Goal: Information Seeking & Learning: Learn about a topic

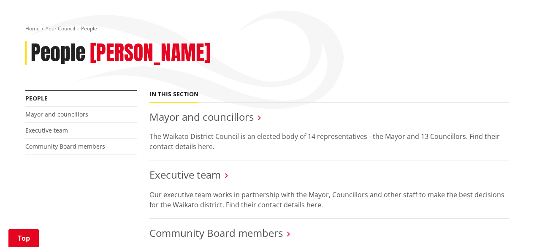
scroll to position [127, 0]
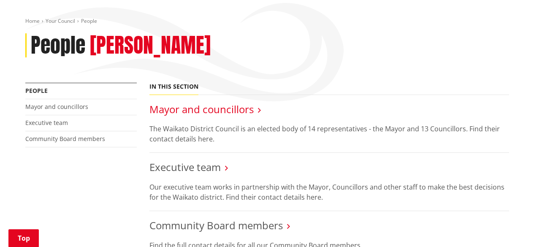
click at [189, 102] on link "Mayor and councillors" at bounding box center [202, 109] width 104 height 14
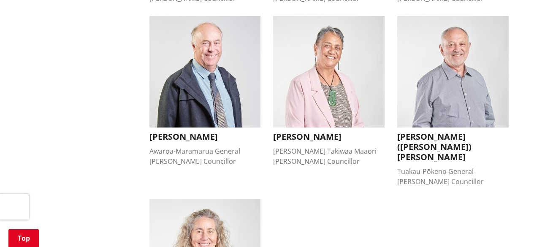
scroll to position [718, 0]
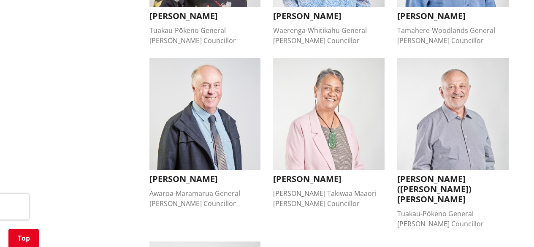
drag, startPoint x: 485, startPoint y: 171, endPoint x: 464, endPoint y: 215, distance: 48.4
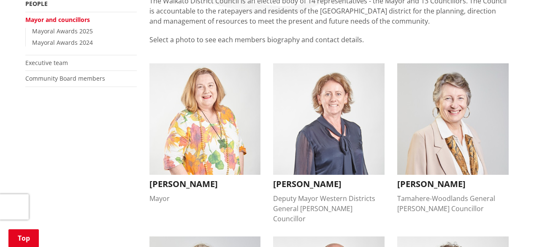
scroll to position [127, 0]
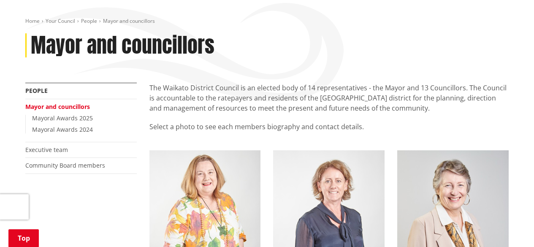
drag, startPoint x: 264, startPoint y: 174, endPoint x: 121, endPoint y: 212, distance: 147.3
click at [60, 161] on link "Community Board members" at bounding box center [65, 165] width 80 height 8
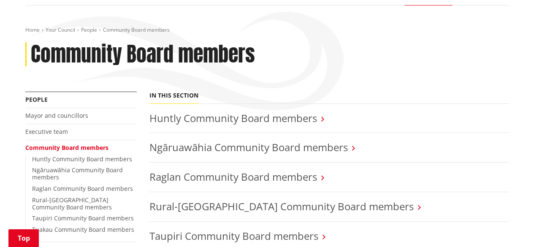
scroll to position [211, 0]
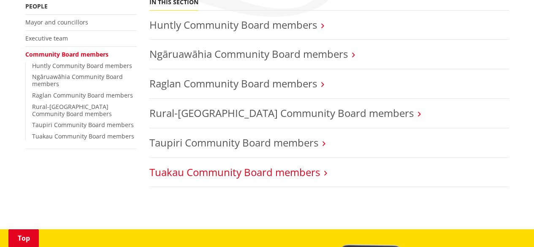
click at [281, 165] on link "Tuakau Community Board members" at bounding box center [235, 172] width 171 height 14
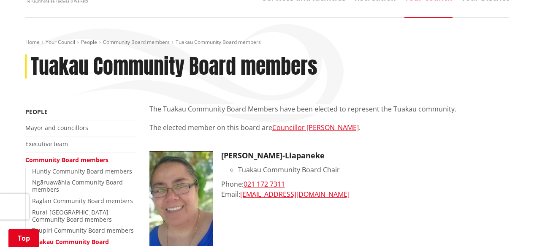
scroll to position [127, 0]
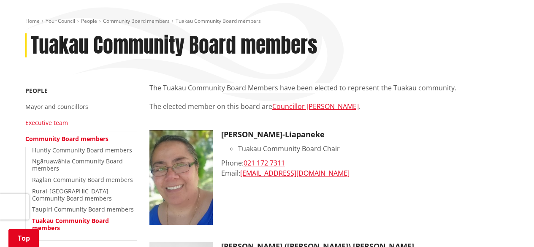
click at [30, 119] on link "Executive team" at bounding box center [46, 123] width 43 height 8
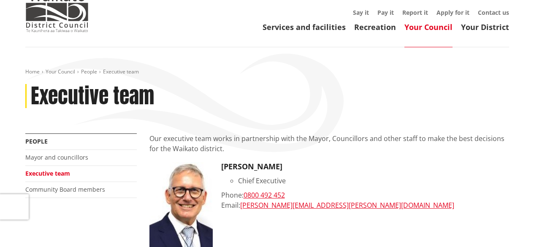
scroll to position [84, 0]
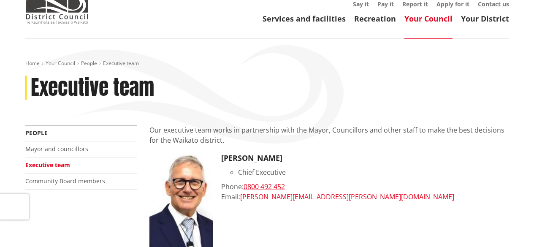
drag, startPoint x: 59, startPoint y: 173, endPoint x: 79, endPoint y: 199, distance: 33.7
click at [48, 145] on link "Mayor and councillors" at bounding box center [56, 149] width 63 height 8
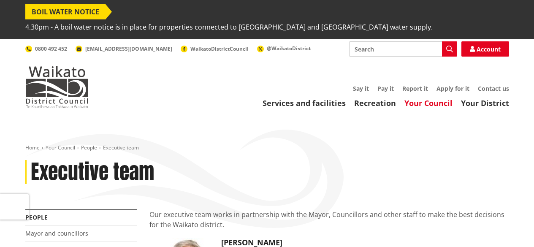
scroll to position [84, 0]
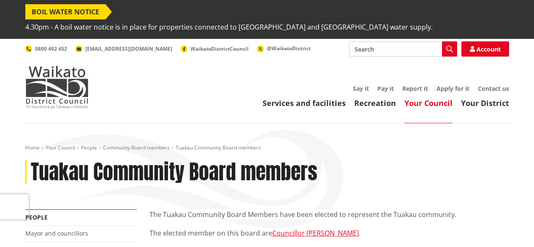
scroll to position [127, 0]
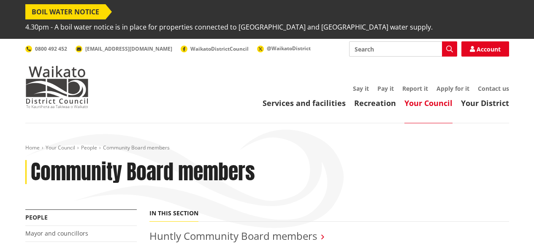
scroll to position [211, 0]
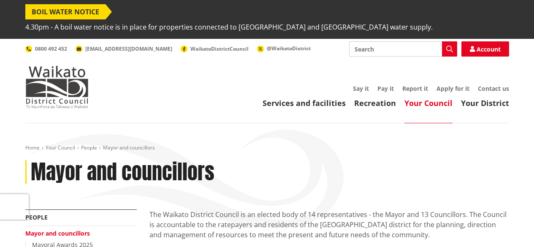
scroll to position [127, 0]
